Goal: Navigation & Orientation: Find specific page/section

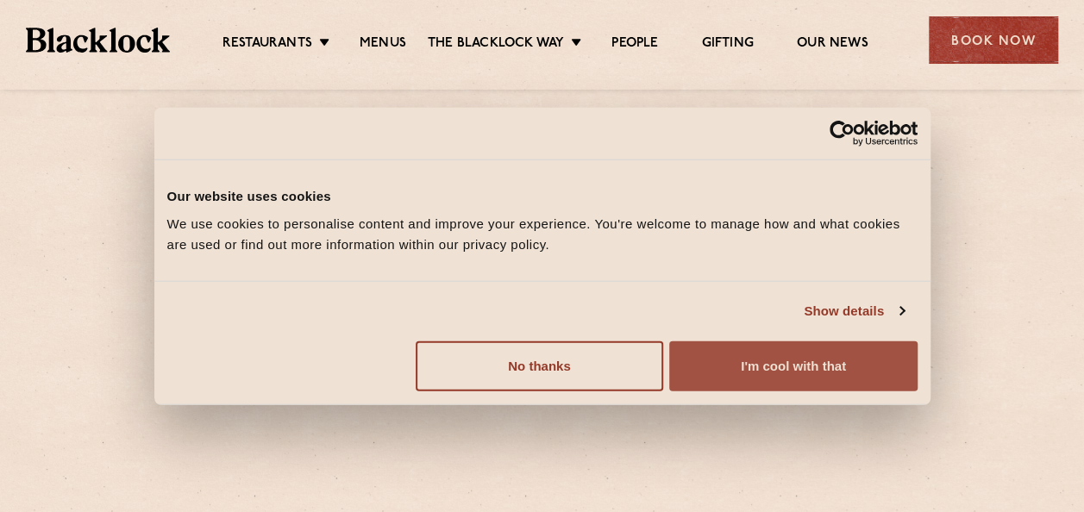
click at [726, 368] on button "I'm cool with that" at bounding box center [792, 366] width 247 height 50
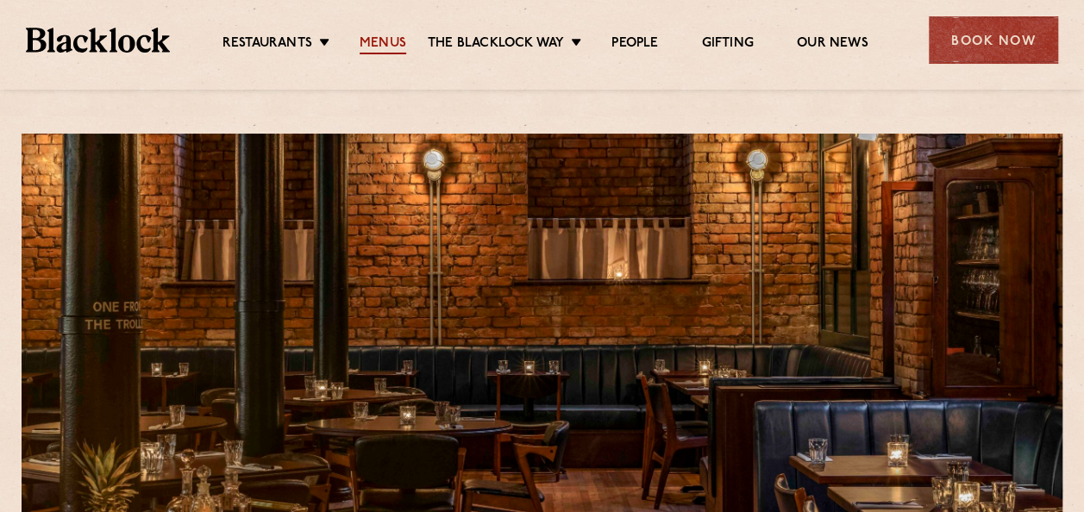
click at [385, 42] on link "Menus" at bounding box center [383, 44] width 47 height 19
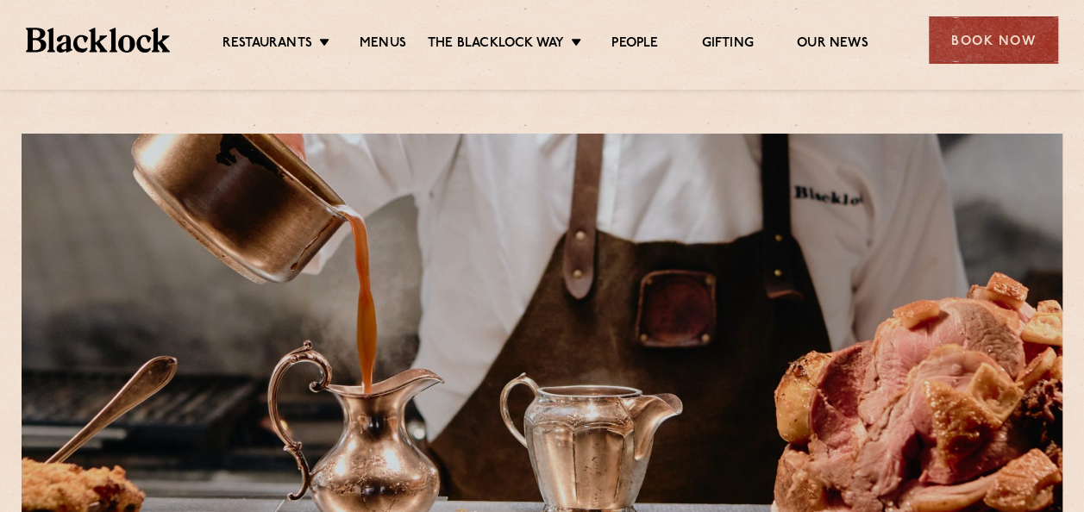
click at [1083, 49] on div "Restaurants Soho City Shoreditch Covent Garden Canary Wharf Manchester Birmingh…" at bounding box center [542, 38] width 1084 height 77
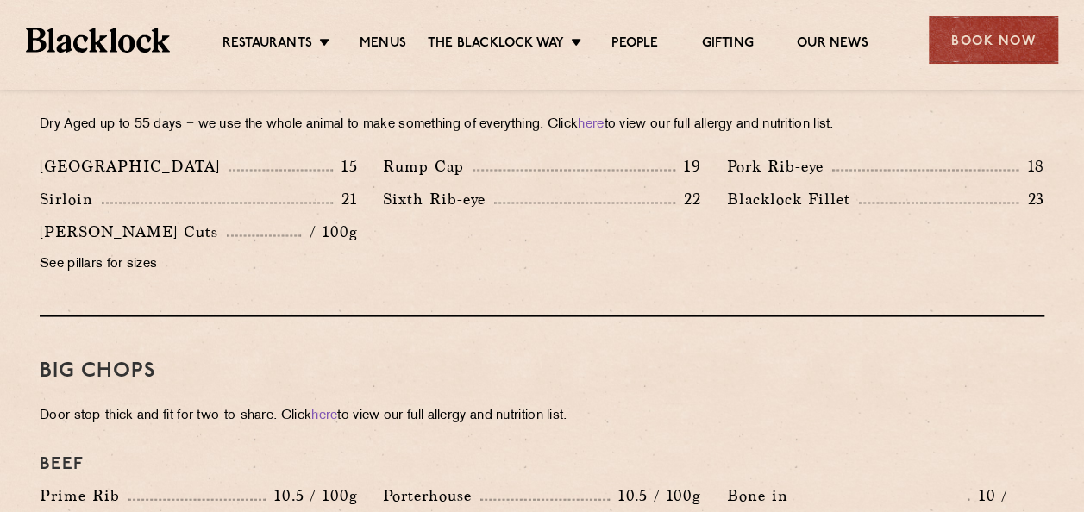
scroll to position [1688, 0]
